Goal: Obtain resource: Download file/media

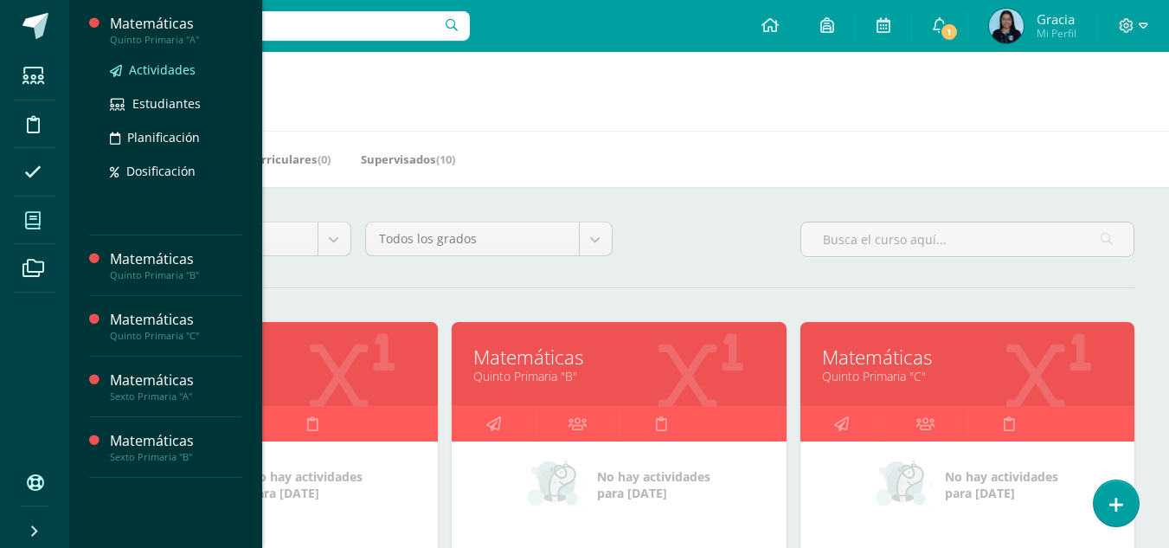
click at [154, 67] on span "Actividades" at bounding box center [162, 69] width 67 height 16
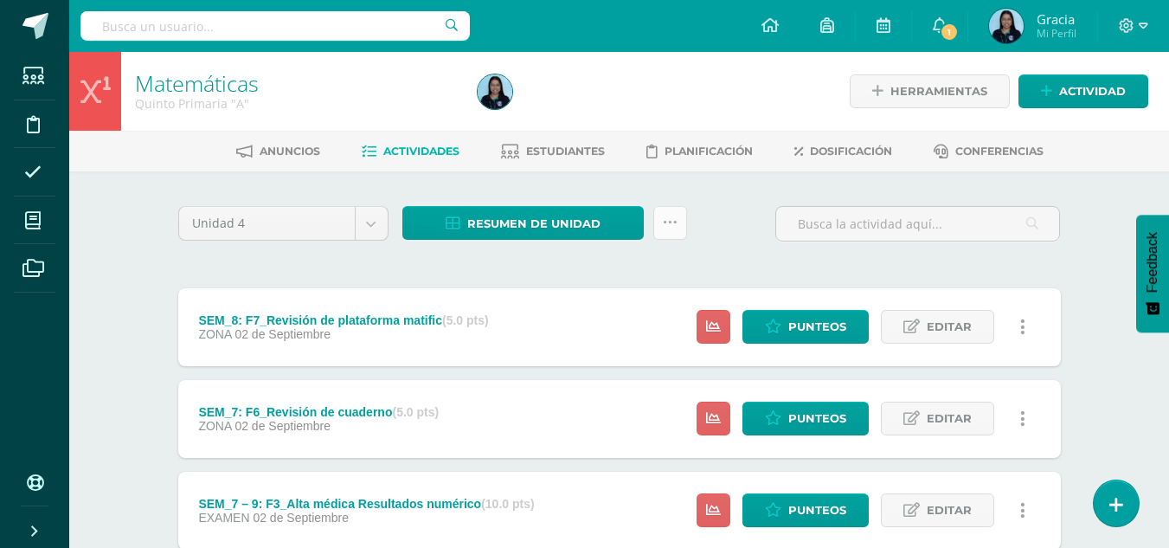
click at [664, 221] on icon at bounding box center [670, 222] width 15 height 15
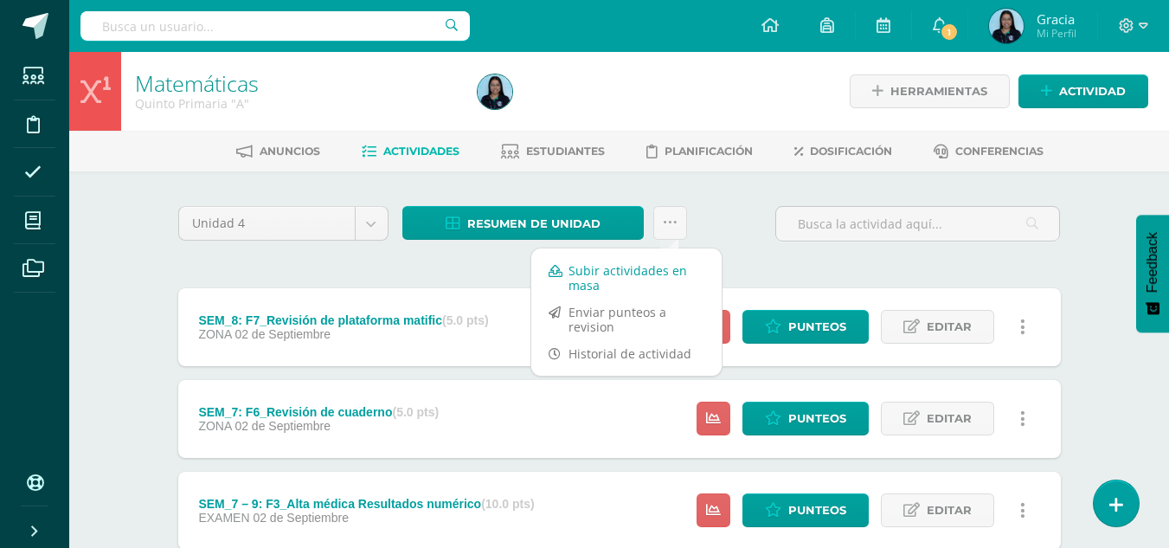
click at [653, 266] on link "Subir actividades en masa" at bounding box center [626, 278] width 190 height 42
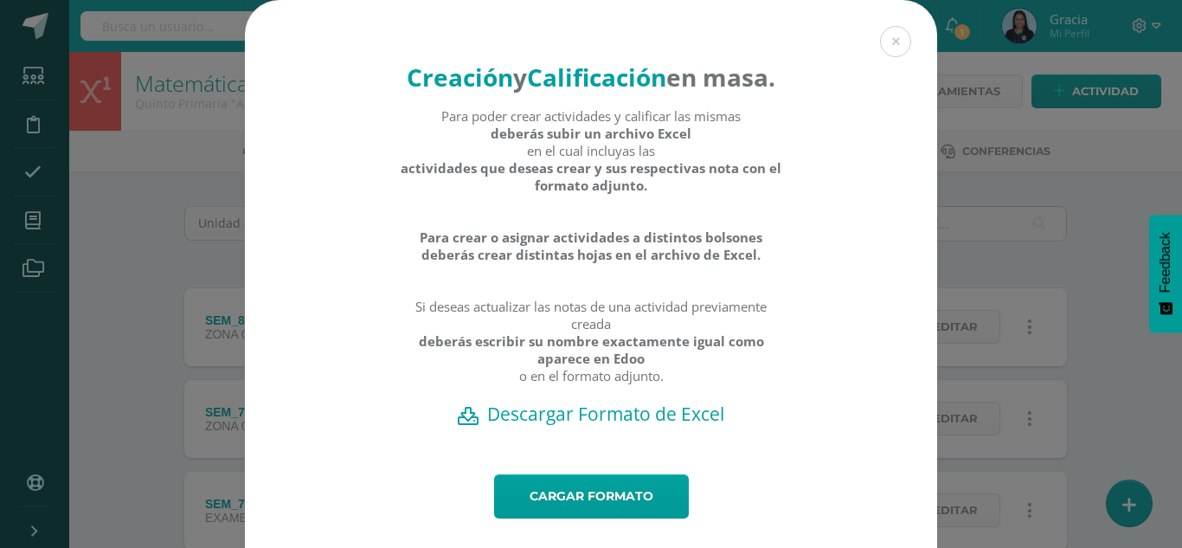
scroll to position [68, 0]
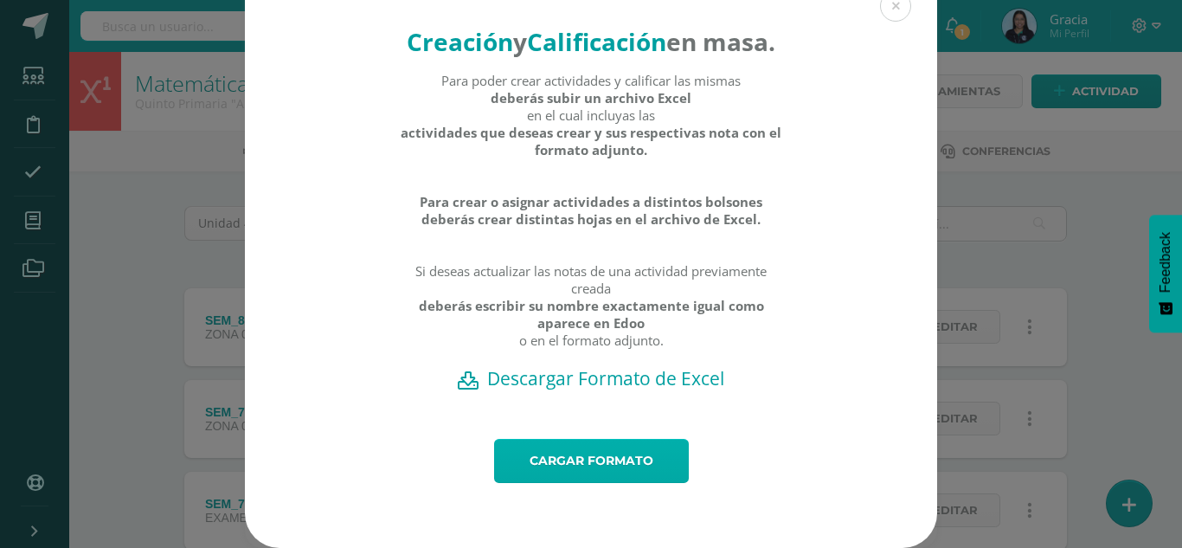
click at [523, 475] on link "Cargar formato" at bounding box center [591, 461] width 195 height 44
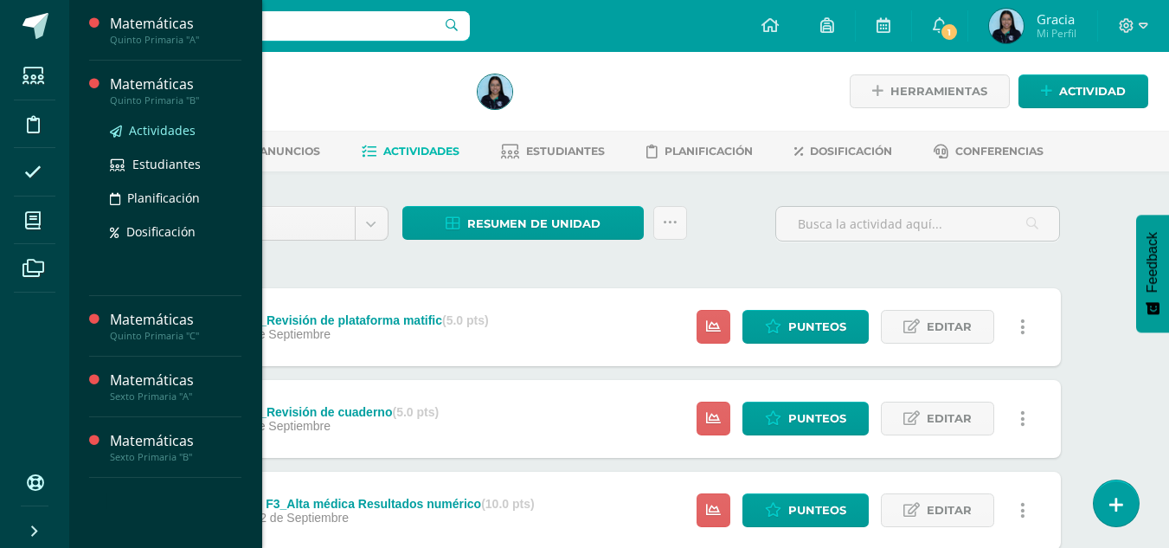
click at [167, 124] on span "Actividades" at bounding box center [162, 130] width 67 height 16
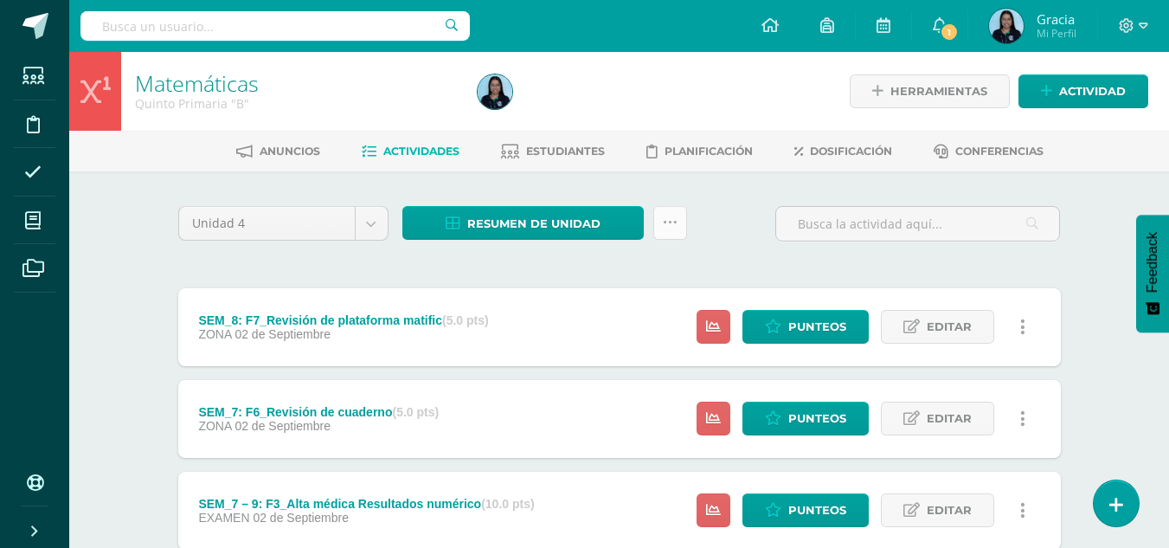
click at [670, 236] on link at bounding box center [670, 223] width 34 height 34
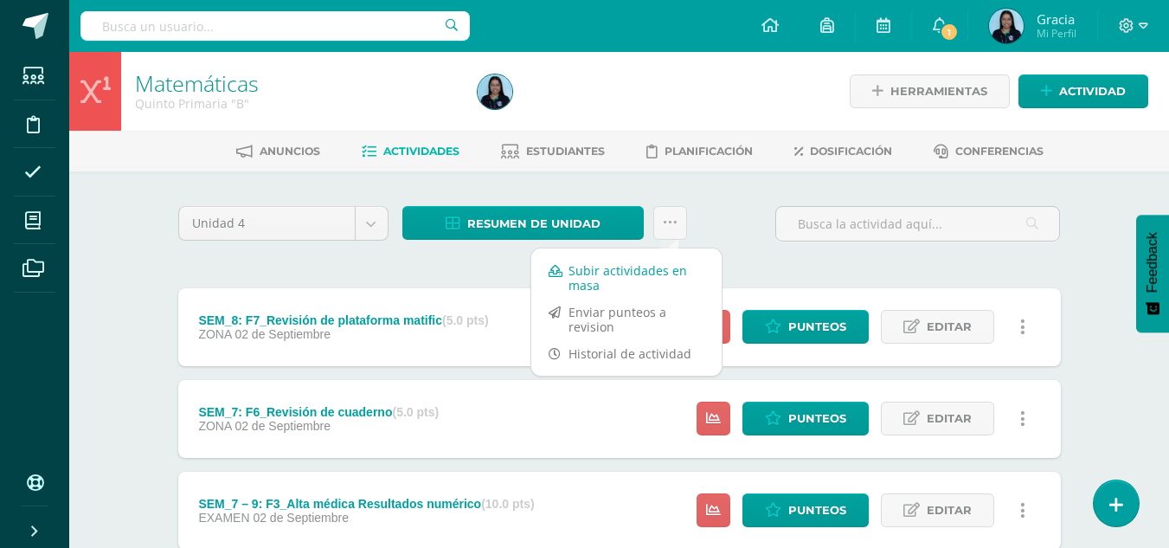
click at [620, 274] on link "Subir actividades en masa" at bounding box center [626, 278] width 190 height 42
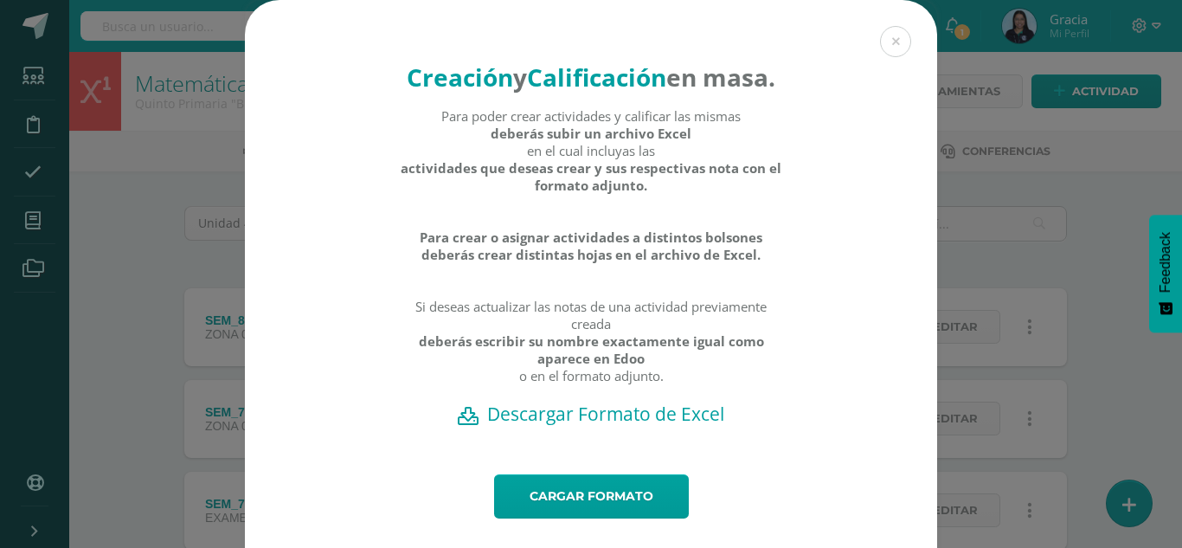
scroll to position [68, 0]
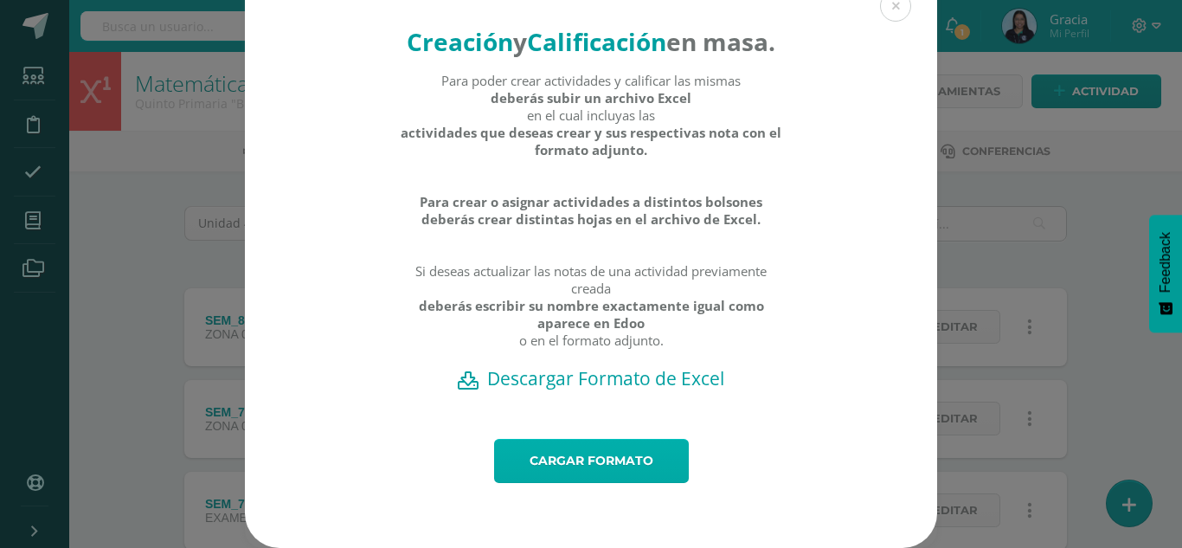
click at [522, 465] on link "Cargar formato" at bounding box center [591, 461] width 195 height 44
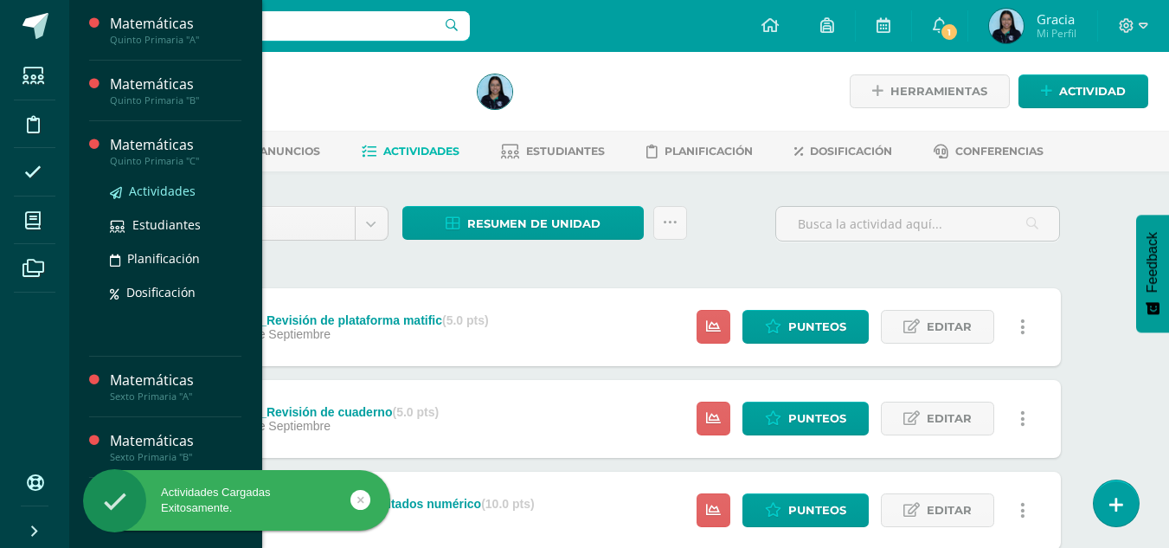
click at [157, 189] on span "Actividades" at bounding box center [162, 191] width 67 height 16
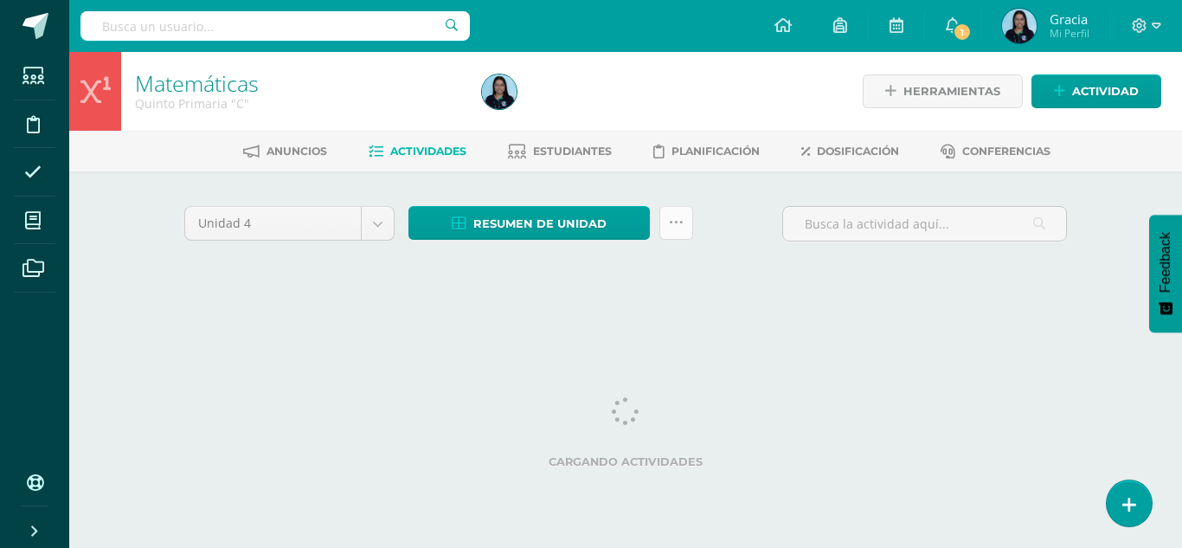
click at [667, 228] on link at bounding box center [676, 223] width 34 height 34
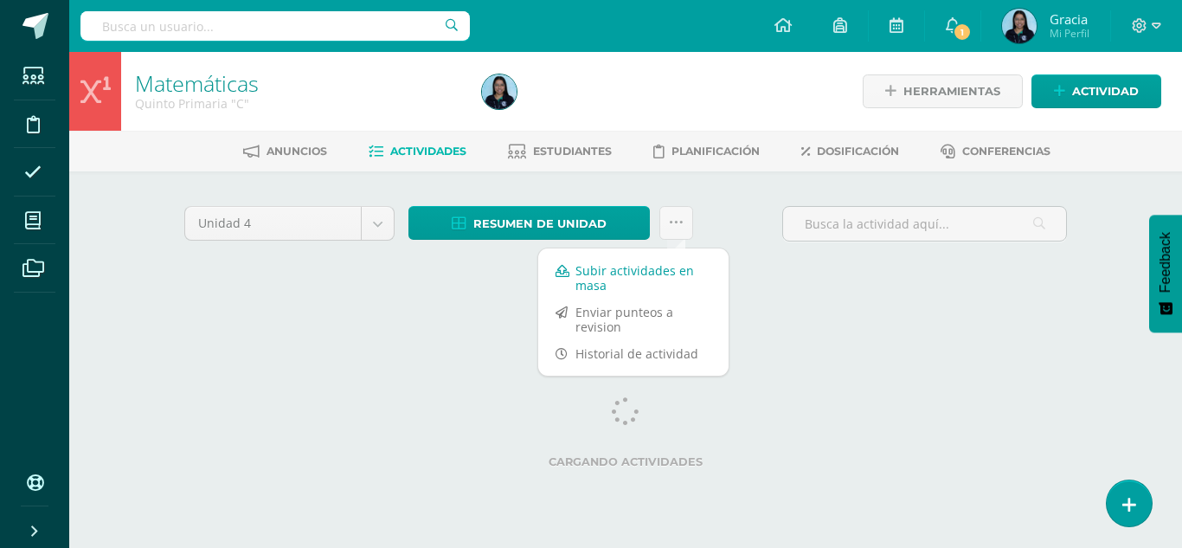
click at [633, 265] on link "Subir actividades en masa" at bounding box center [633, 278] width 190 height 42
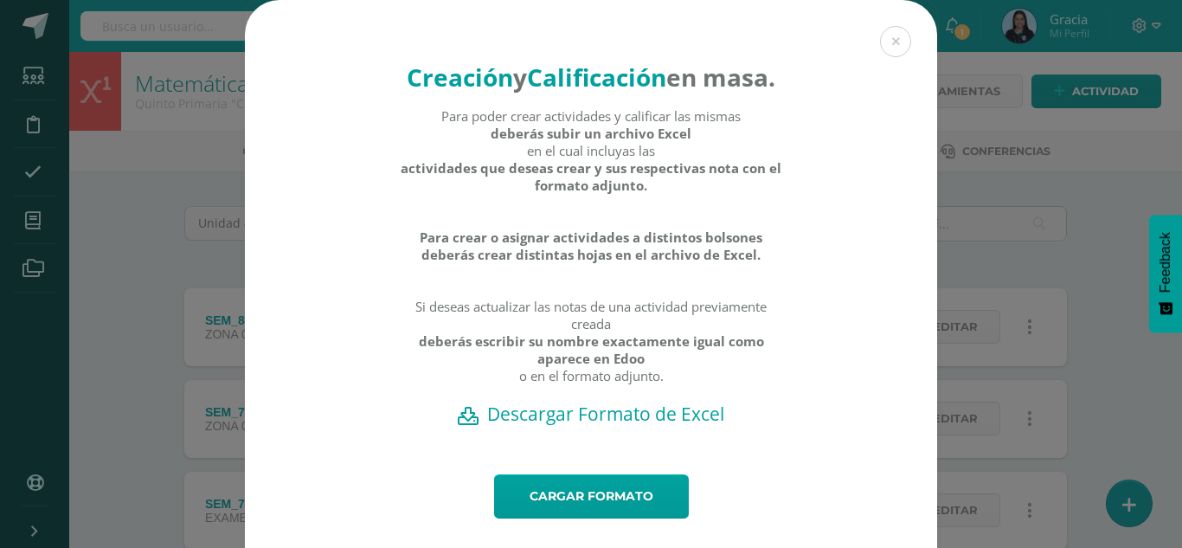
scroll to position [68, 0]
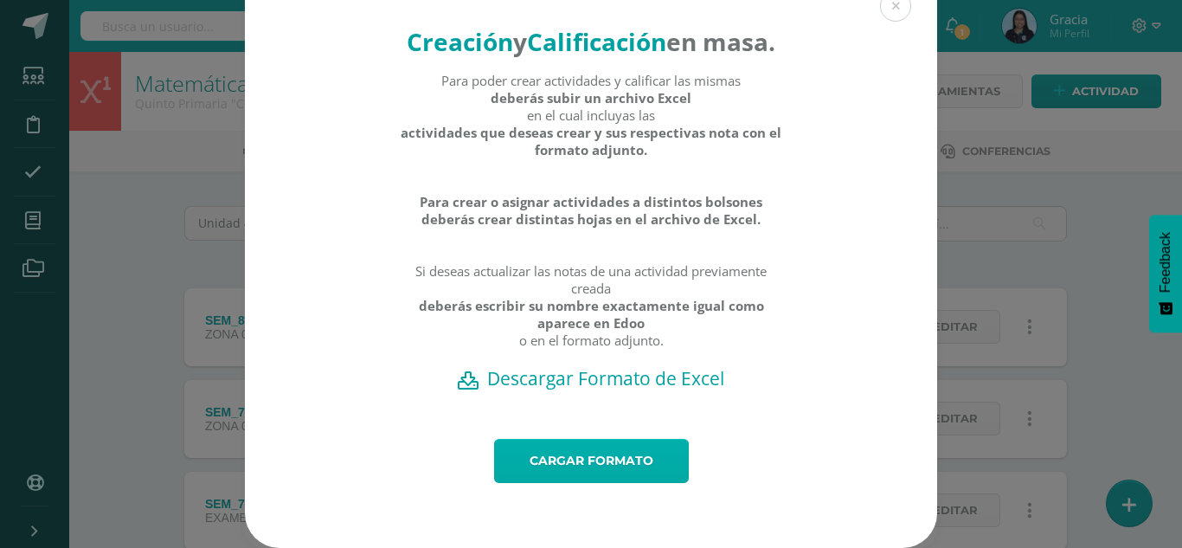
click at [544, 465] on link "Cargar formato" at bounding box center [591, 461] width 195 height 44
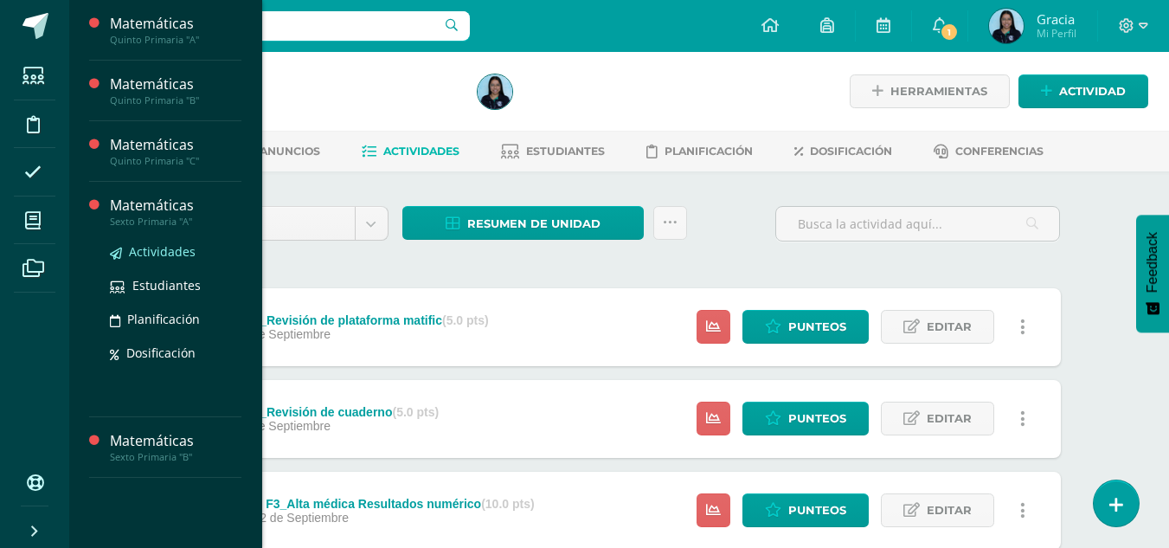
click at [144, 249] on span "Actividades" at bounding box center [162, 251] width 67 height 16
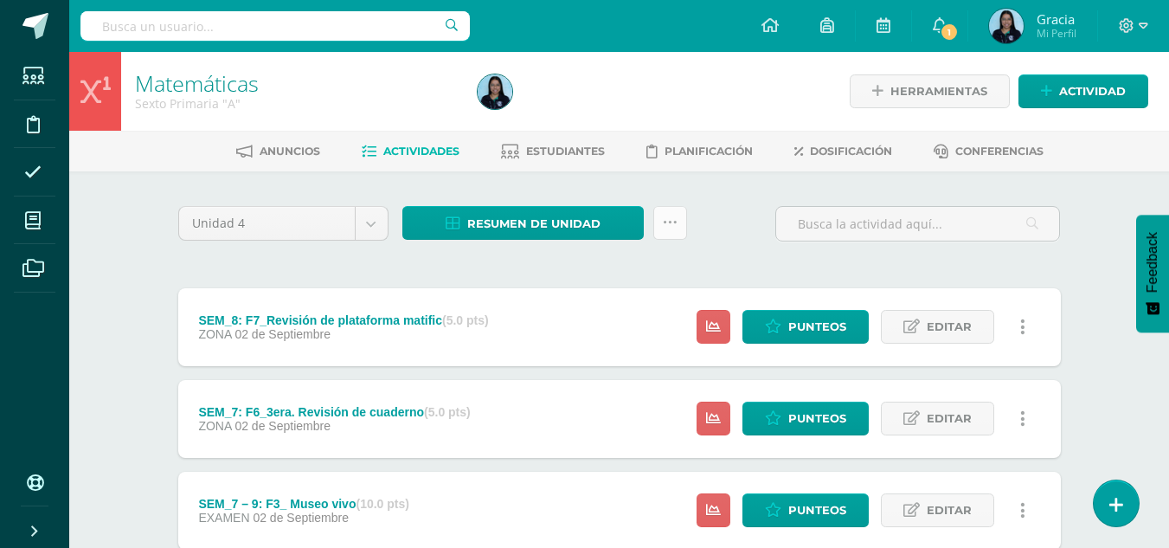
click at [683, 229] on link at bounding box center [670, 223] width 34 height 34
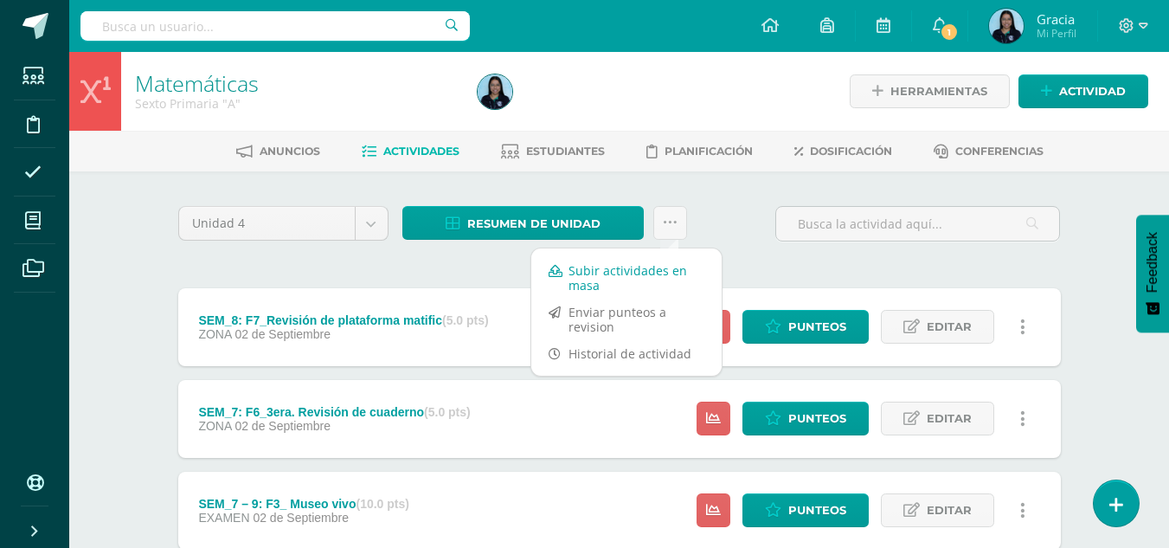
click at [624, 273] on link "Subir actividades en masa" at bounding box center [626, 278] width 190 height 42
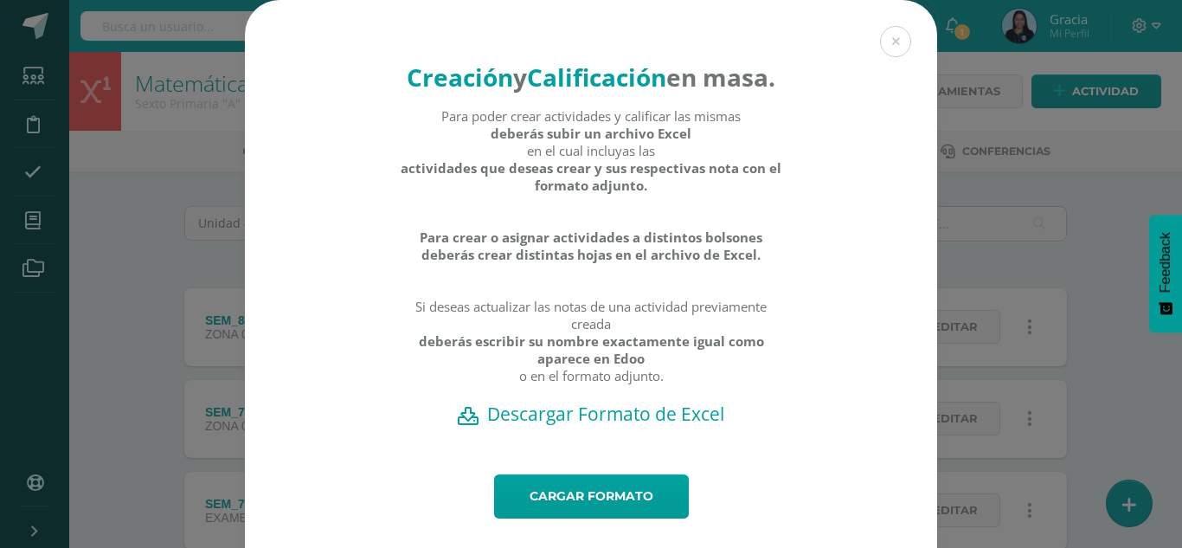
scroll to position [68, 0]
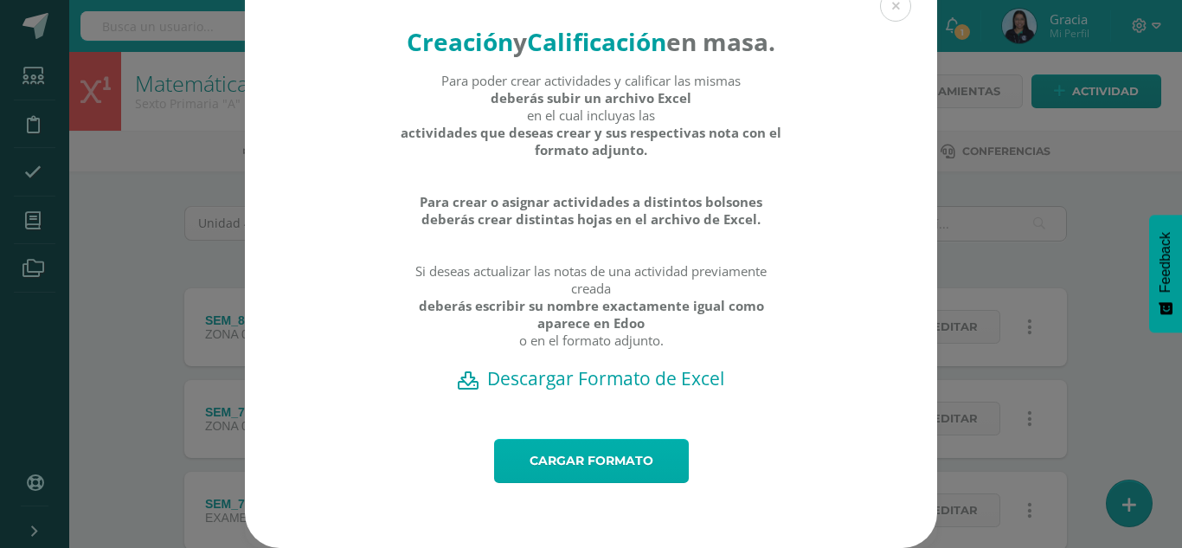
click at [555, 481] on link "Cargar formato" at bounding box center [591, 461] width 195 height 44
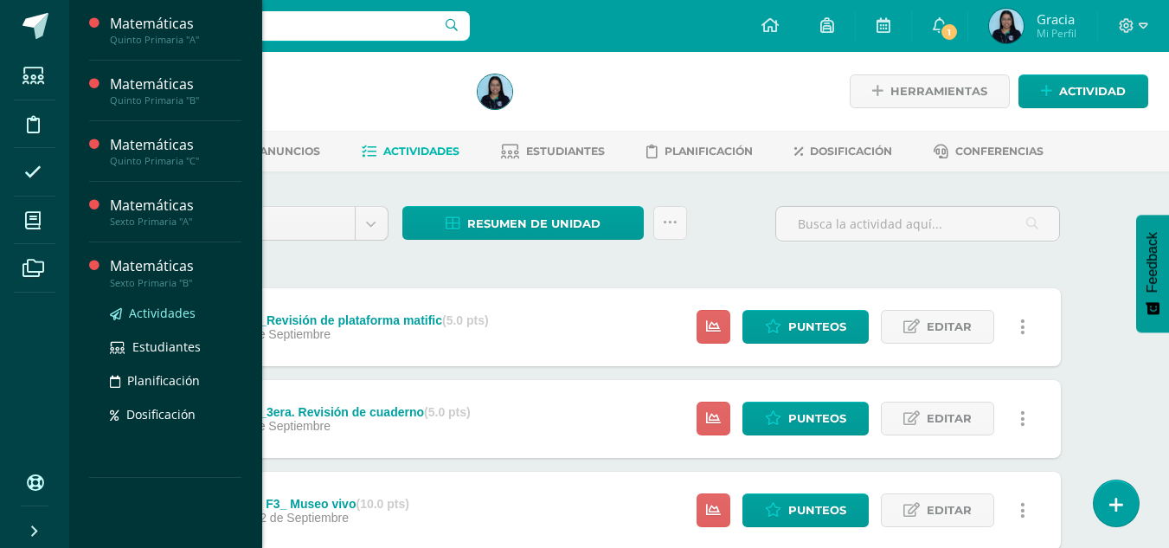
click at [178, 318] on span "Actividades" at bounding box center [162, 313] width 67 height 16
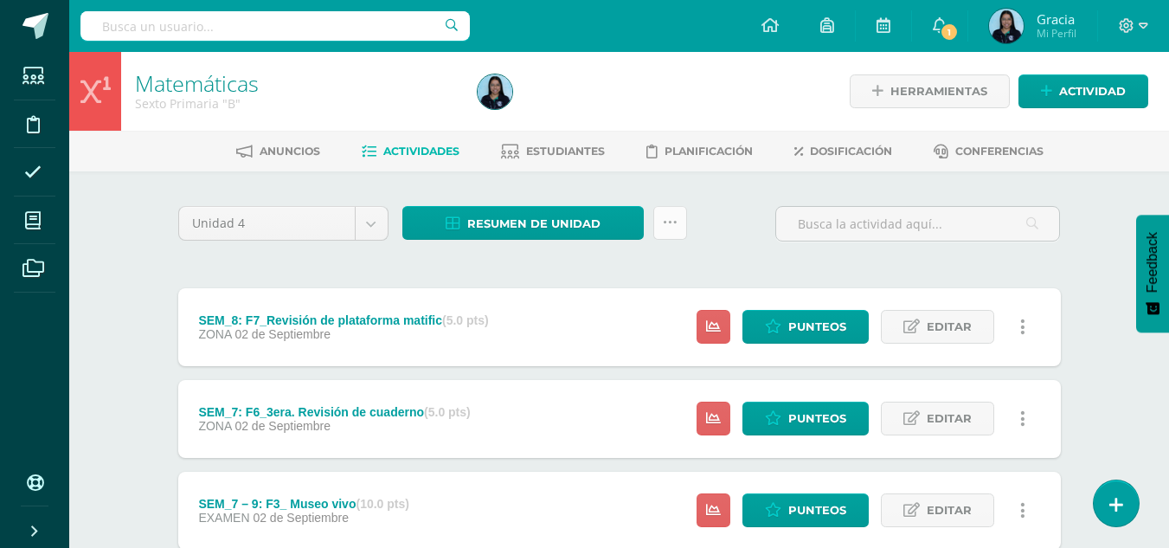
click at [664, 232] on link at bounding box center [670, 223] width 34 height 34
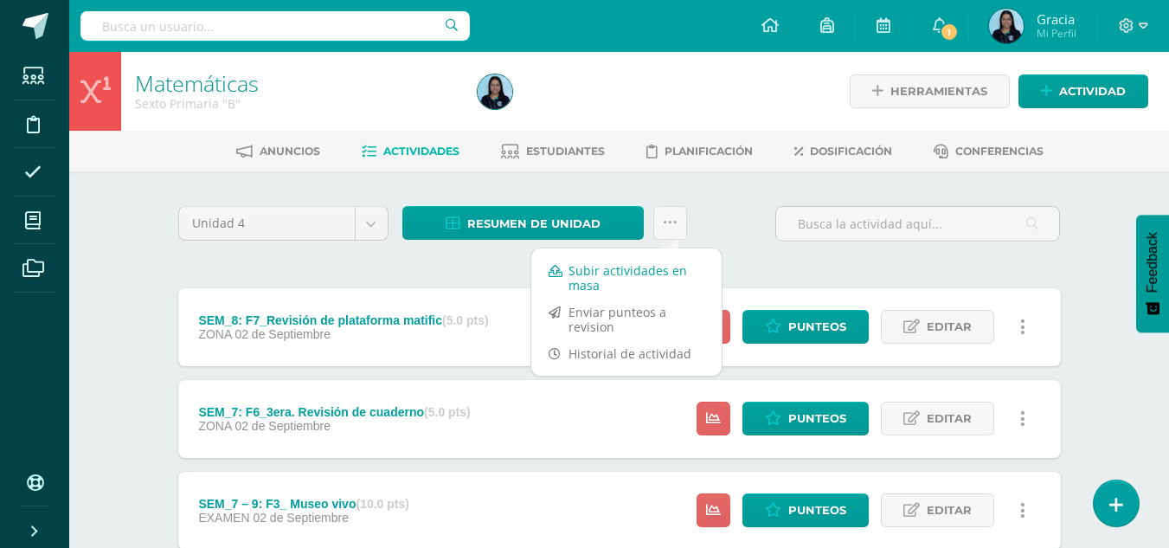
click at [582, 281] on link "Subir actividades en masa" at bounding box center [626, 278] width 190 height 42
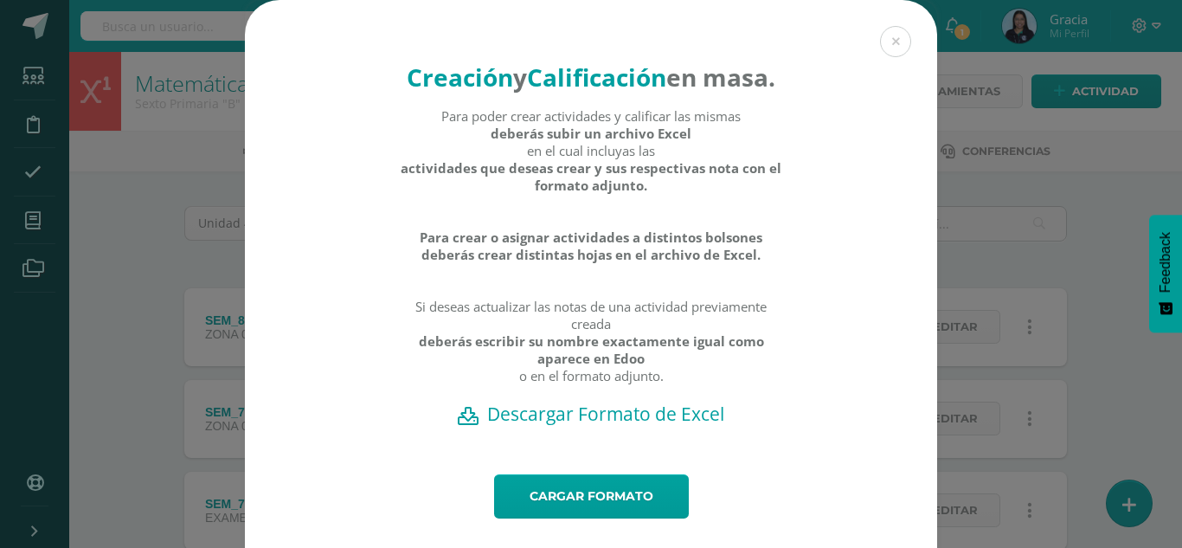
scroll to position [68, 0]
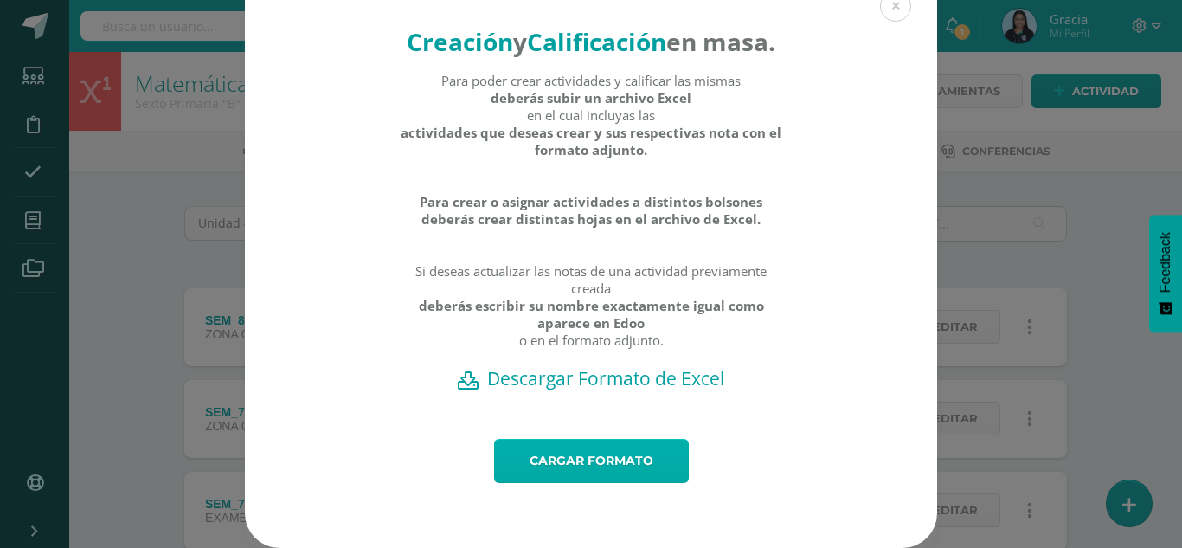
click at [527, 469] on link "Cargar formato" at bounding box center [591, 461] width 195 height 44
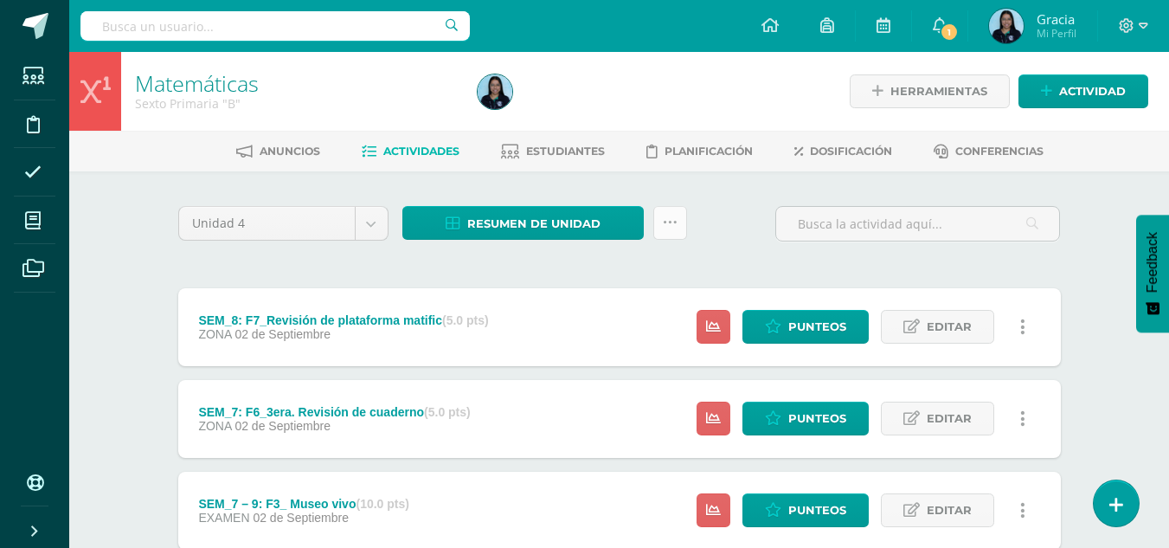
click at [664, 225] on icon at bounding box center [670, 222] width 15 height 15
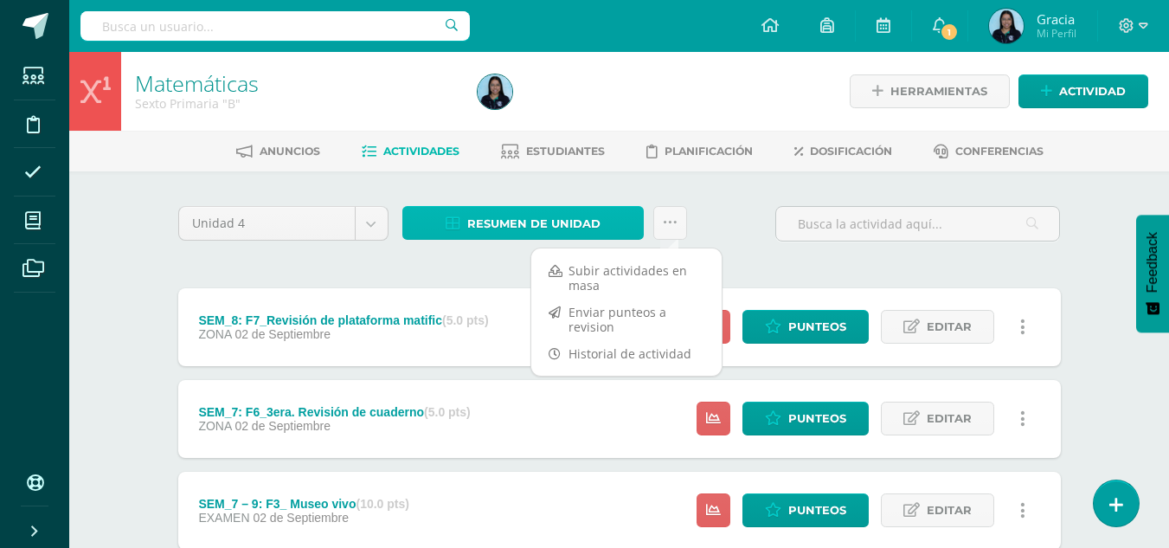
click at [566, 208] on span "Resumen de unidad" at bounding box center [533, 224] width 133 height 32
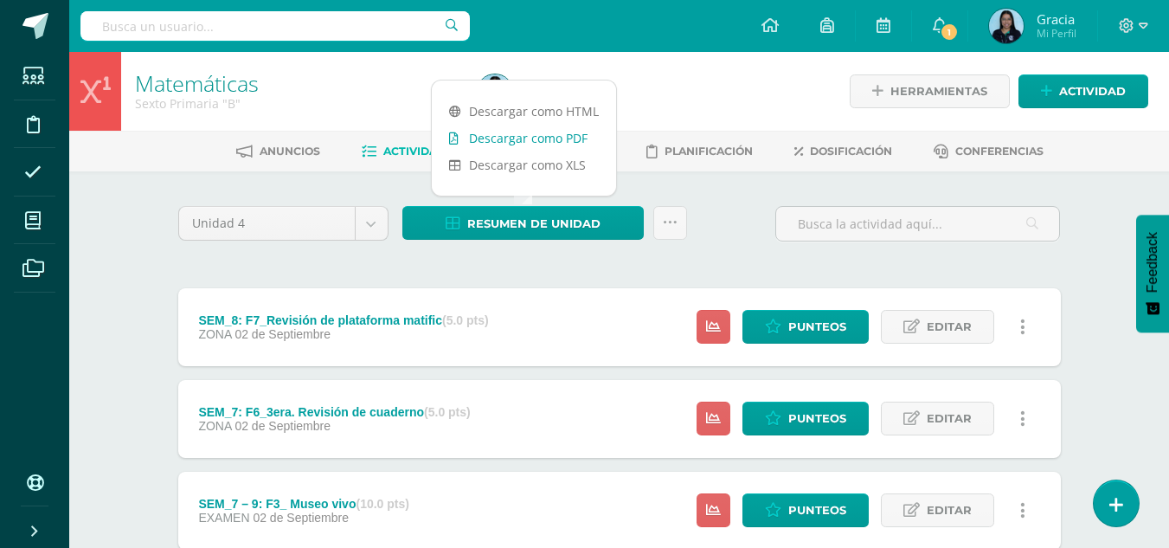
click at [515, 132] on link "Descargar como PDF" at bounding box center [524, 138] width 184 height 27
